Goal: Task Accomplishment & Management: Manage account settings

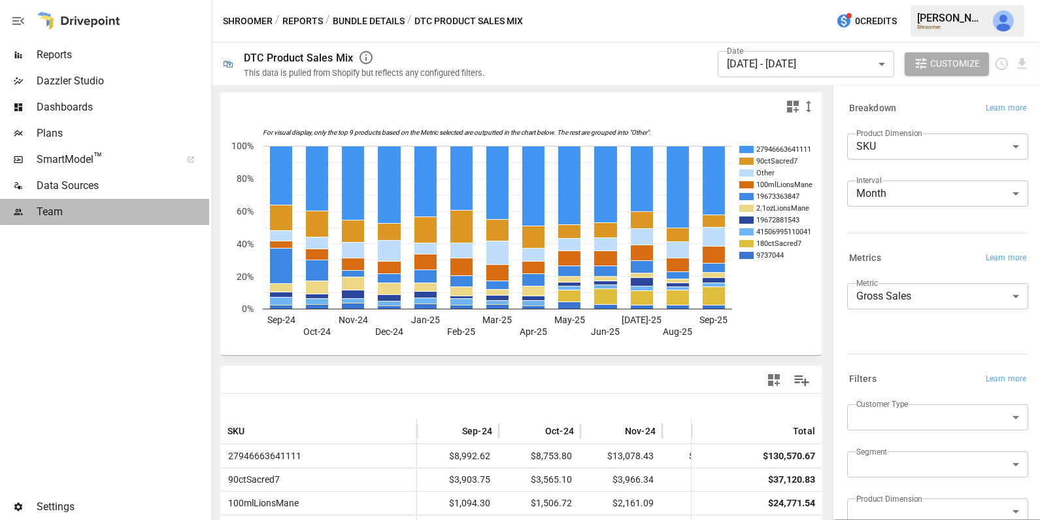
click at [129, 207] on span "Team" at bounding box center [123, 212] width 173 height 16
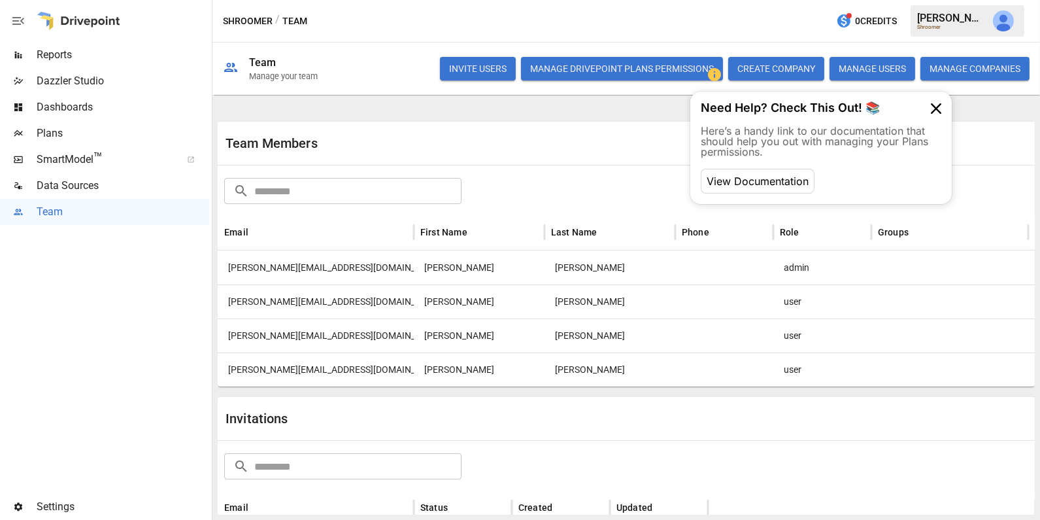
click at [475, 60] on button "INVITE USERS" at bounding box center [478, 69] width 76 height 24
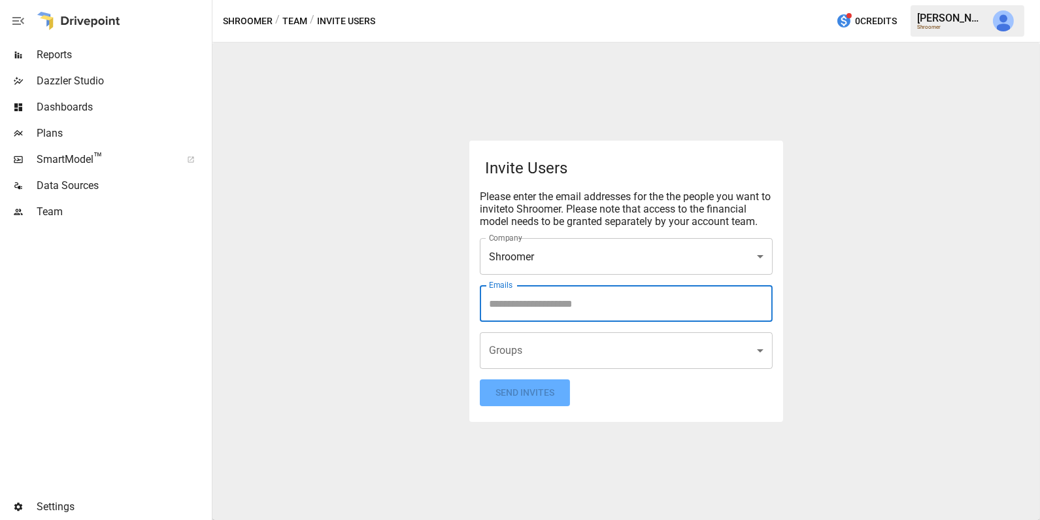
click at [544, 303] on input "Emails" at bounding box center [626, 303] width 281 height 25
click at [528, 0] on body "Reports Dazzler Studio Dashboards Plans SmartModel ™ Data Sources Team Settings…" at bounding box center [520, 0] width 1040 height 0
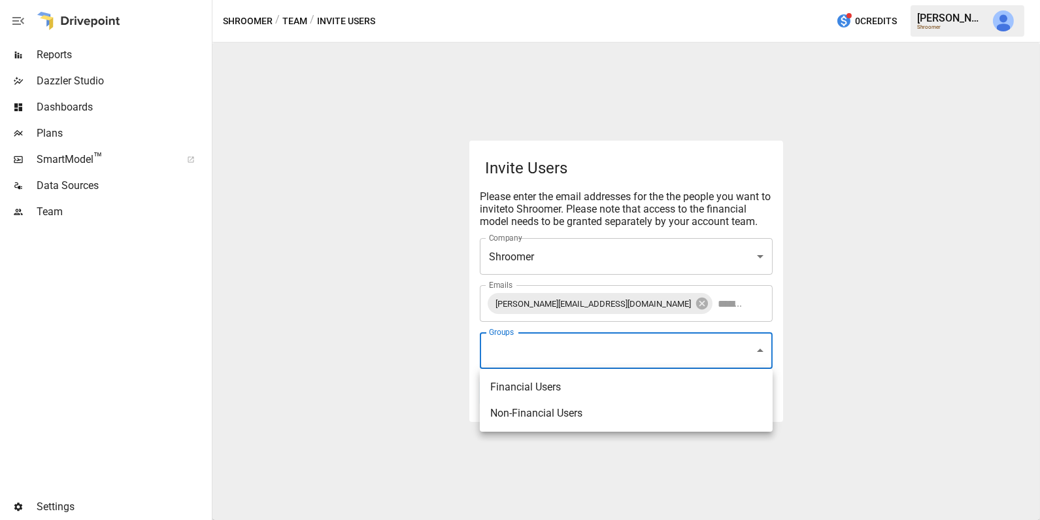
click at [525, 348] on div at bounding box center [520, 260] width 1040 height 520
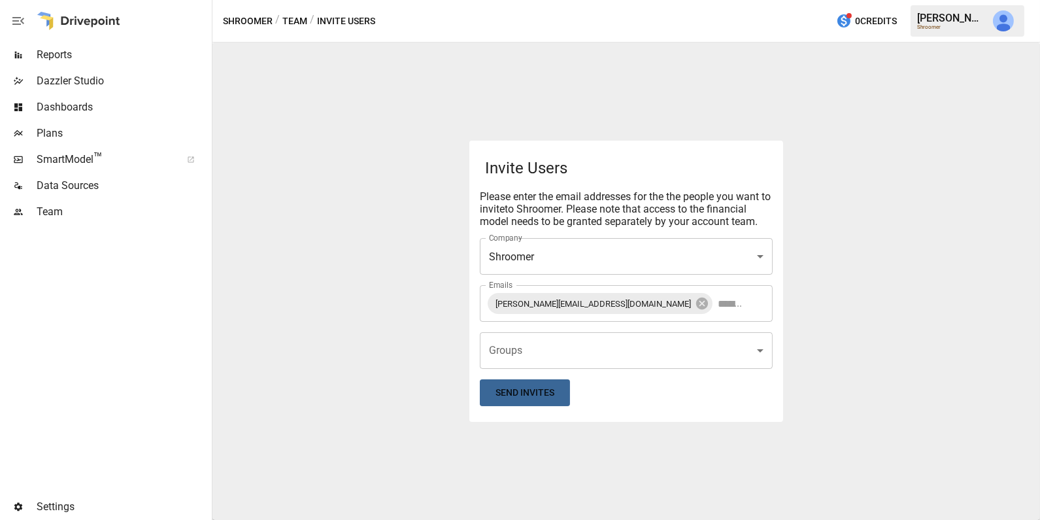
click at [520, 396] on button "Send Invites" at bounding box center [525, 392] width 90 height 27
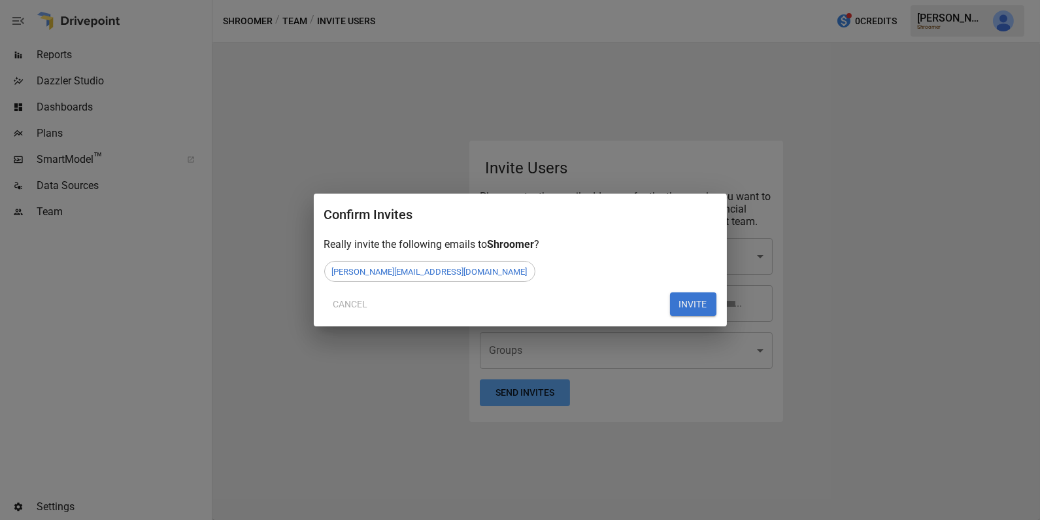
click at [691, 301] on button "INVITE" at bounding box center [693, 304] width 46 height 24
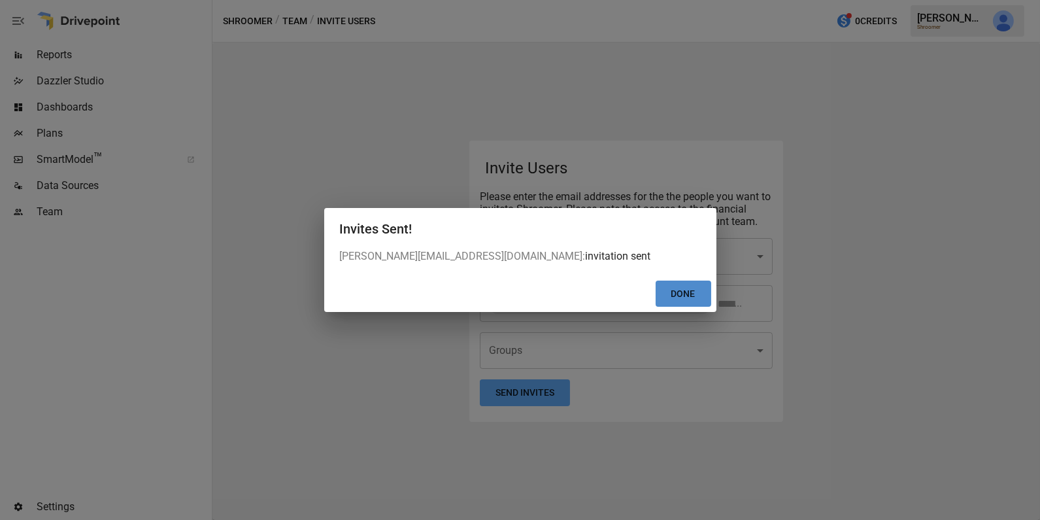
click at [684, 293] on button "Done" at bounding box center [683, 293] width 56 height 27
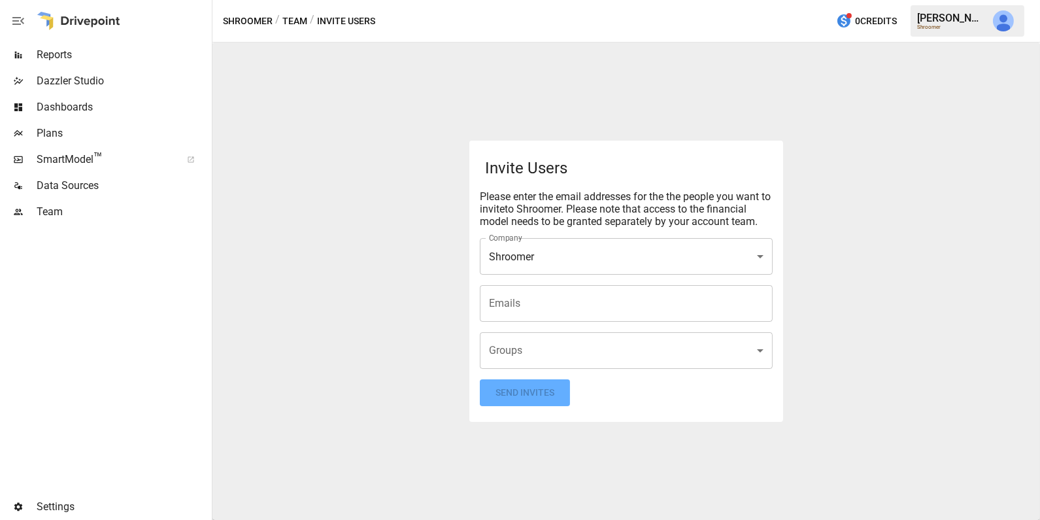
click at [108, 207] on span "Team" at bounding box center [123, 212] width 173 height 16
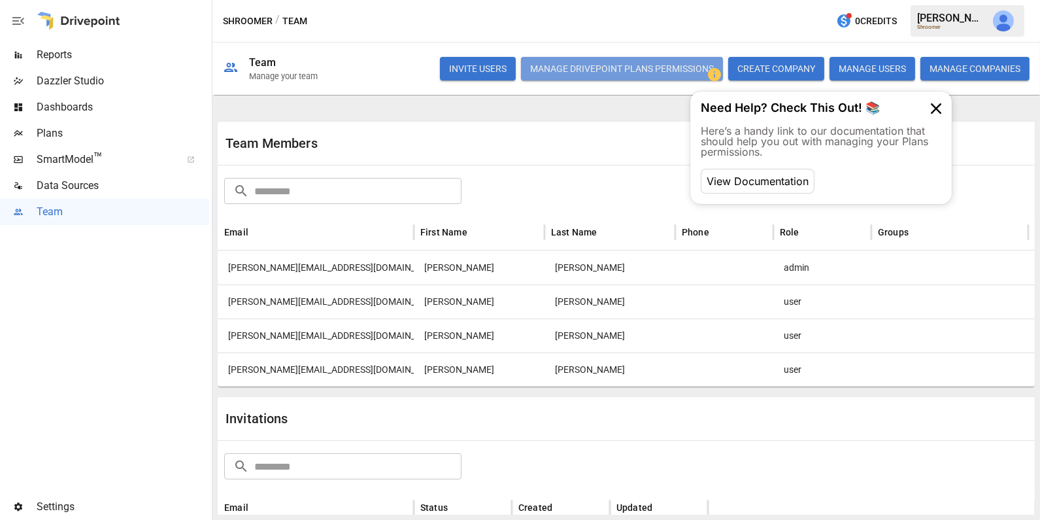
click at [655, 65] on button "Manage Drivepoint Plans Permissions" at bounding box center [622, 69] width 202 height 24
click at [131, 52] on span "Reports" at bounding box center [123, 55] width 173 height 16
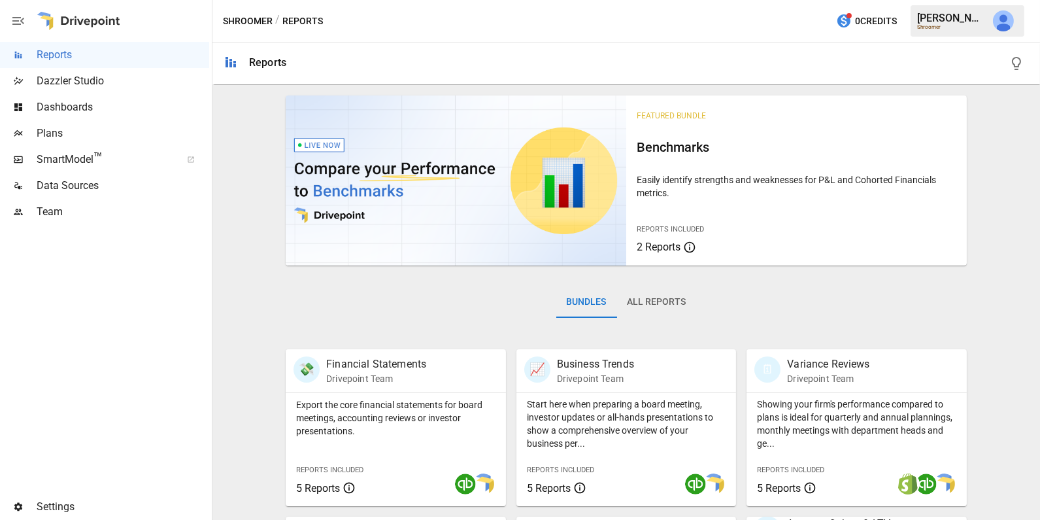
click at [538, 69] on div at bounding box center [663, 63] width 733 height 42
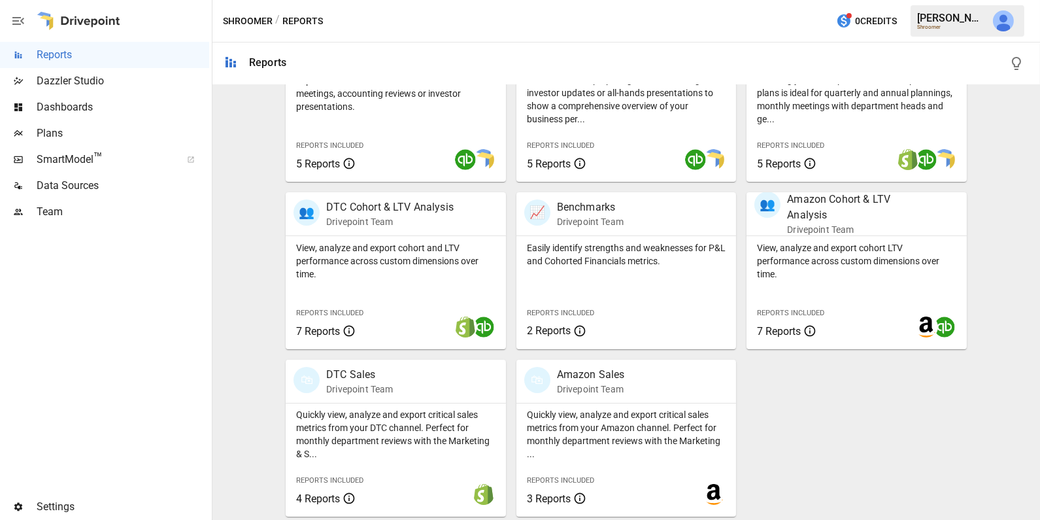
scroll to position [325, 0]
click at [398, 408] on p "Quickly view, analyze and export critical sales metrics from your DTC channel. …" at bounding box center [395, 433] width 199 height 52
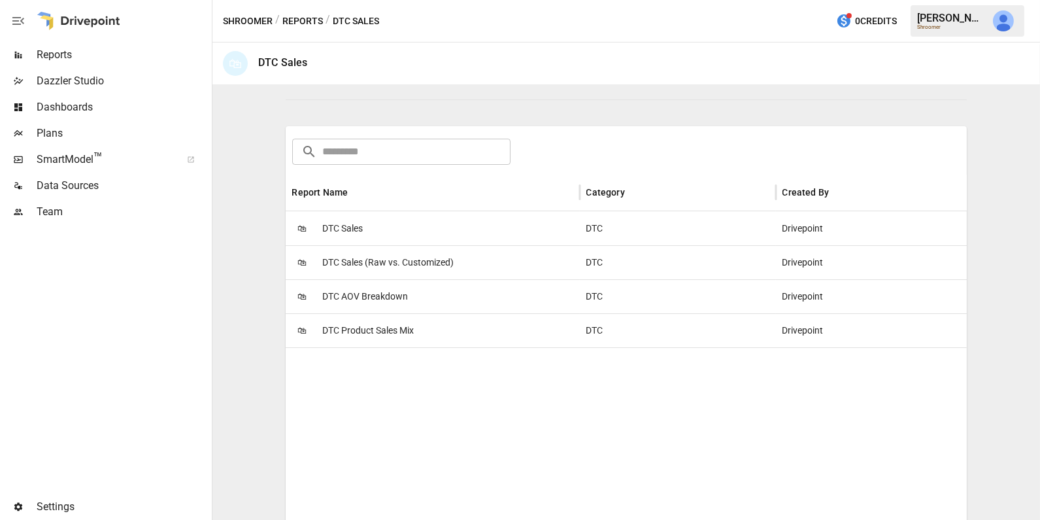
scroll to position [190, 0]
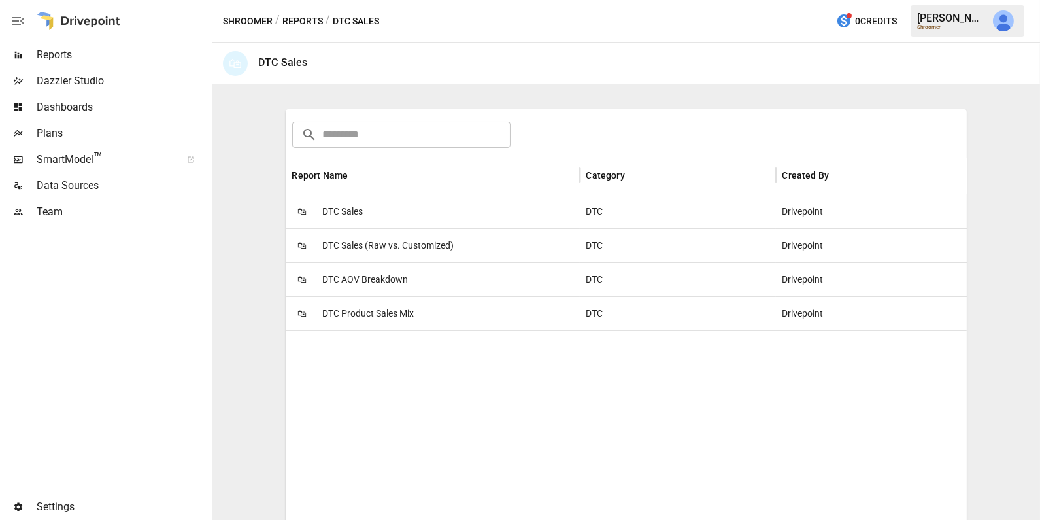
click at [412, 325] on span "DTC Product Sales Mix" at bounding box center [367, 313] width 91 height 33
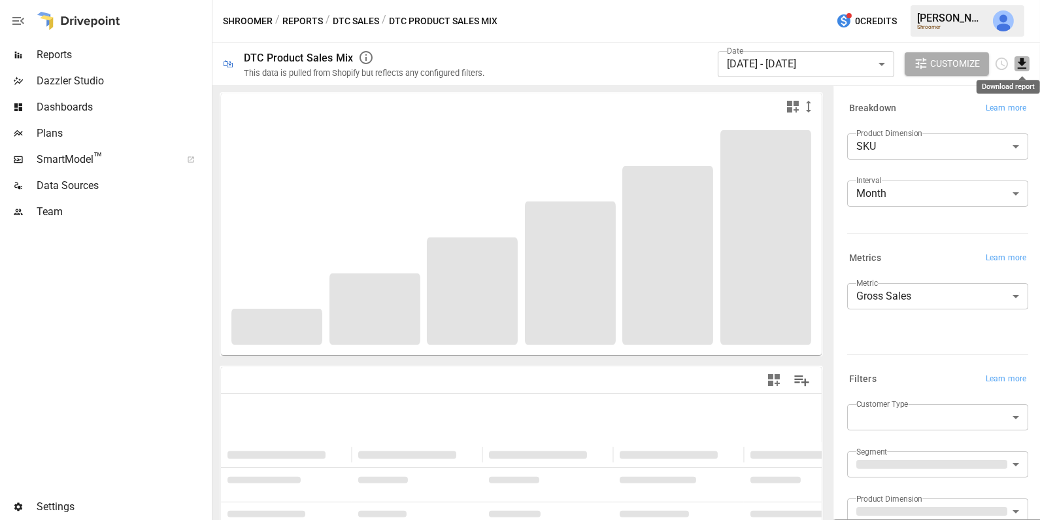
click at [1022, 62] on icon "Download report" at bounding box center [1021, 63] width 8 height 10
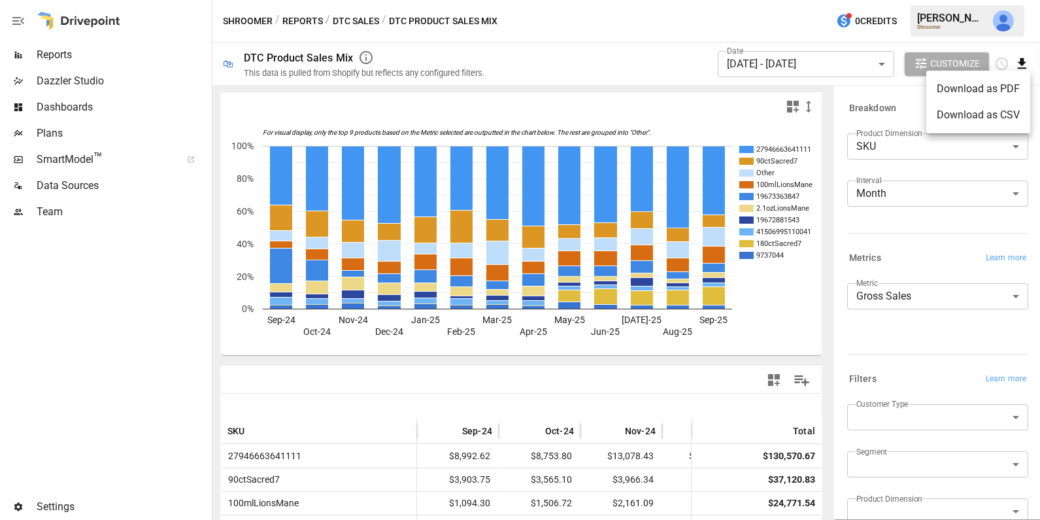
click at [827, 87] on div at bounding box center [520, 260] width 1040 height 520
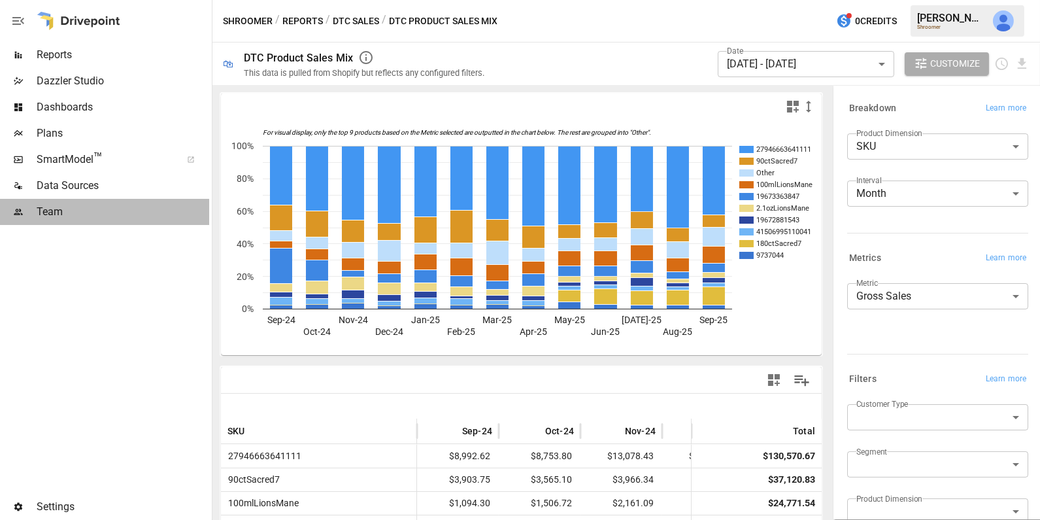
click at [109, 200] on div "Team" at bounding box center [104, 212] width 209 height 26
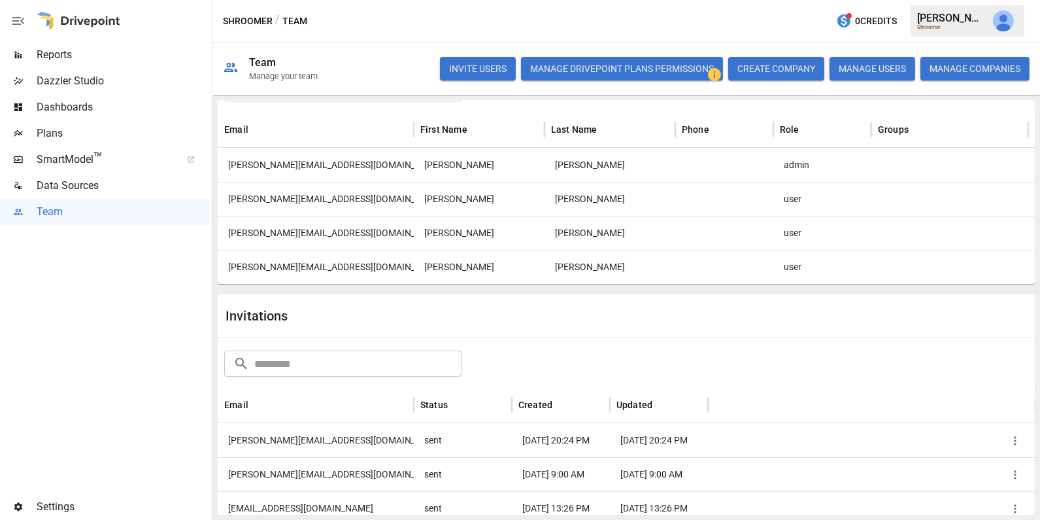
scroll to position [133, 0]
